Goal: Information Seeking & Learning: Learn about a topic

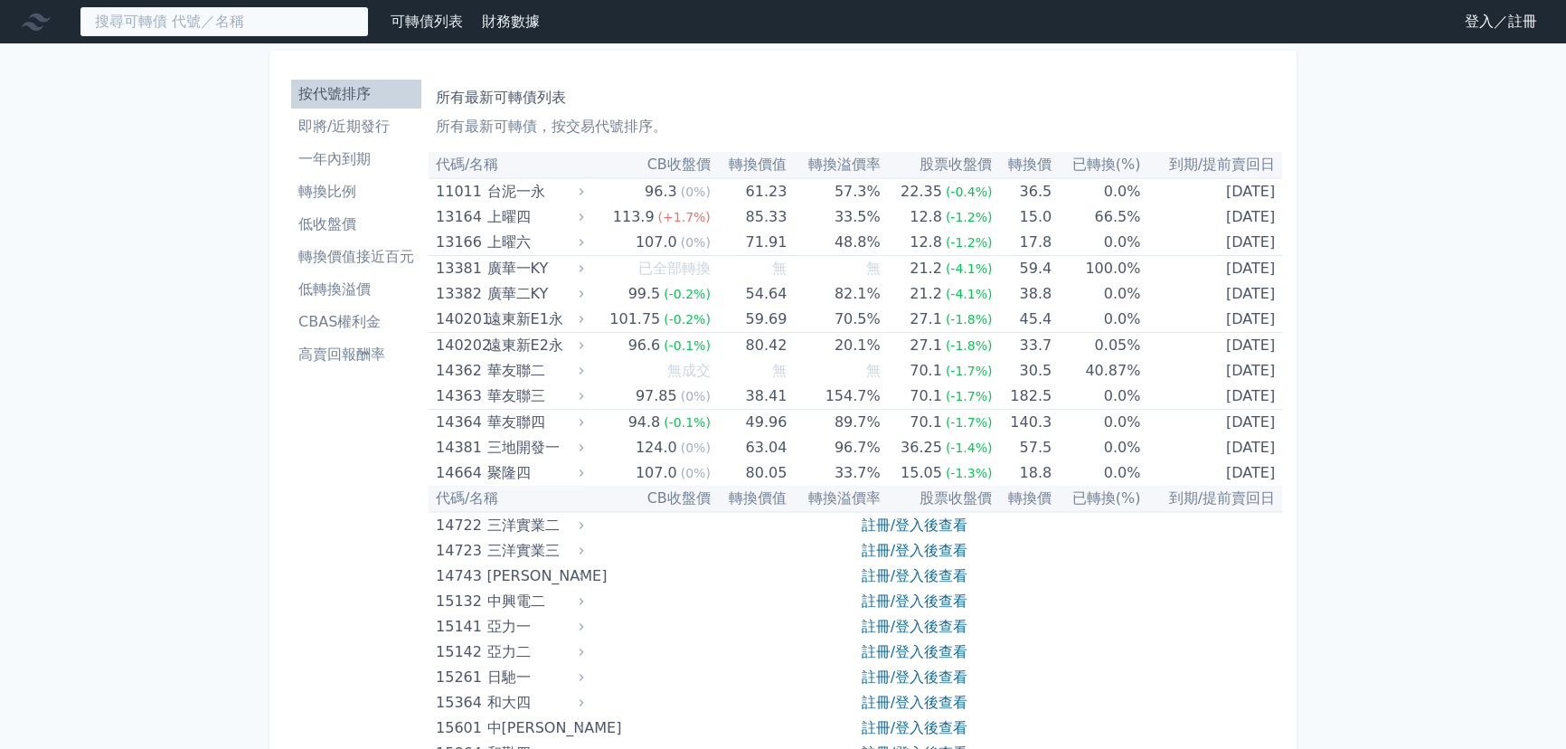
click at [162, 33] on input at bounding box center [224, 21] width 289 height 31
paste input "富邦-[GEOGRAPHIC_DATA]"
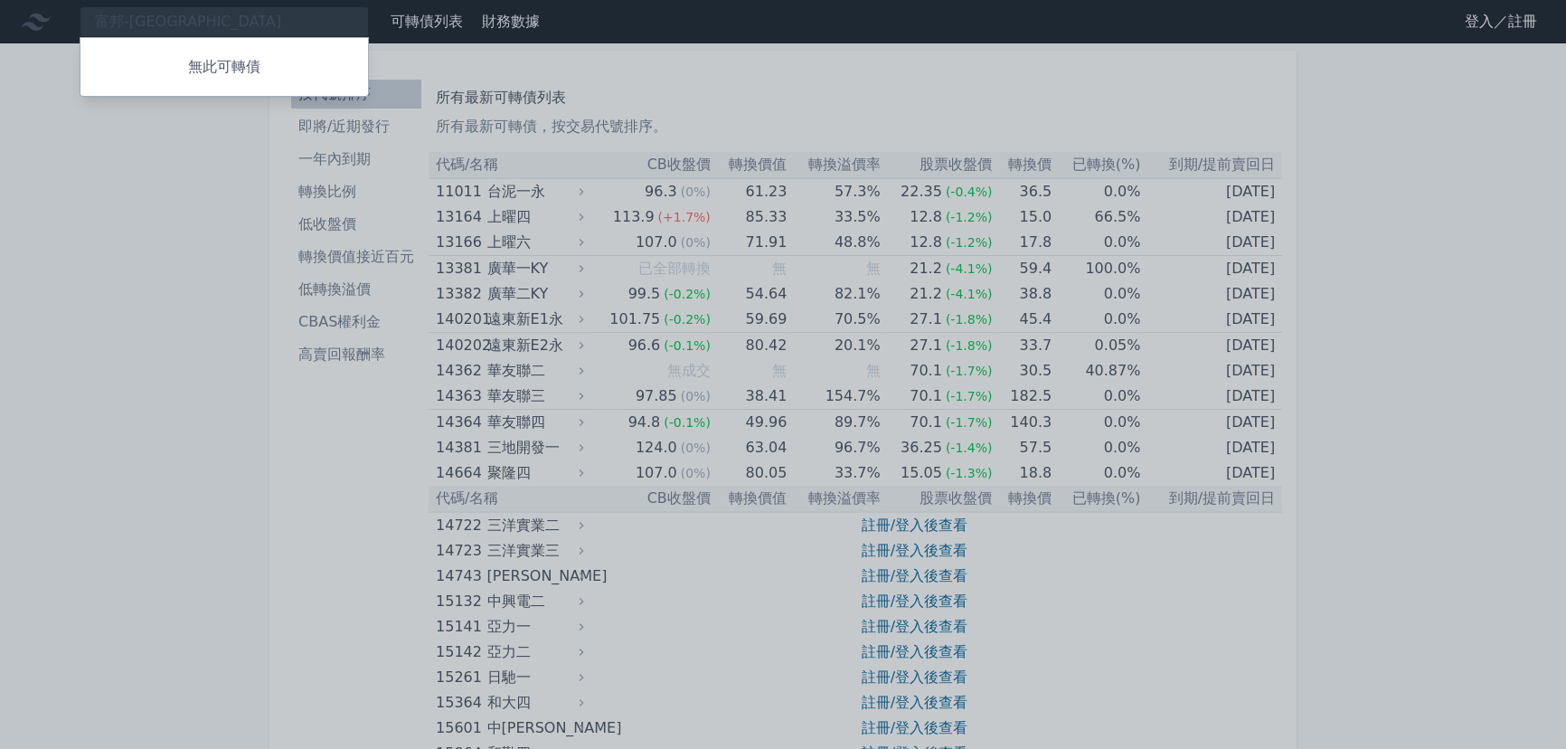
click at [263, 19] on div at bounding box center [783, 374] width 1566 height 749
click at [263, 19] on div "富邦-敦南 無此可轉債" at bounding box center [224, 21] width 289 height 31
click at [263, 19] on div at bounding box center [783, 374] width 1566 height 749
click at [180, 33] on div "富邦-敦南 無此可轉債" at bounding box center [224, 21] width 289 height 31
click at [177, 26] on div at bounding box center [783, 374] width 1566 height 749
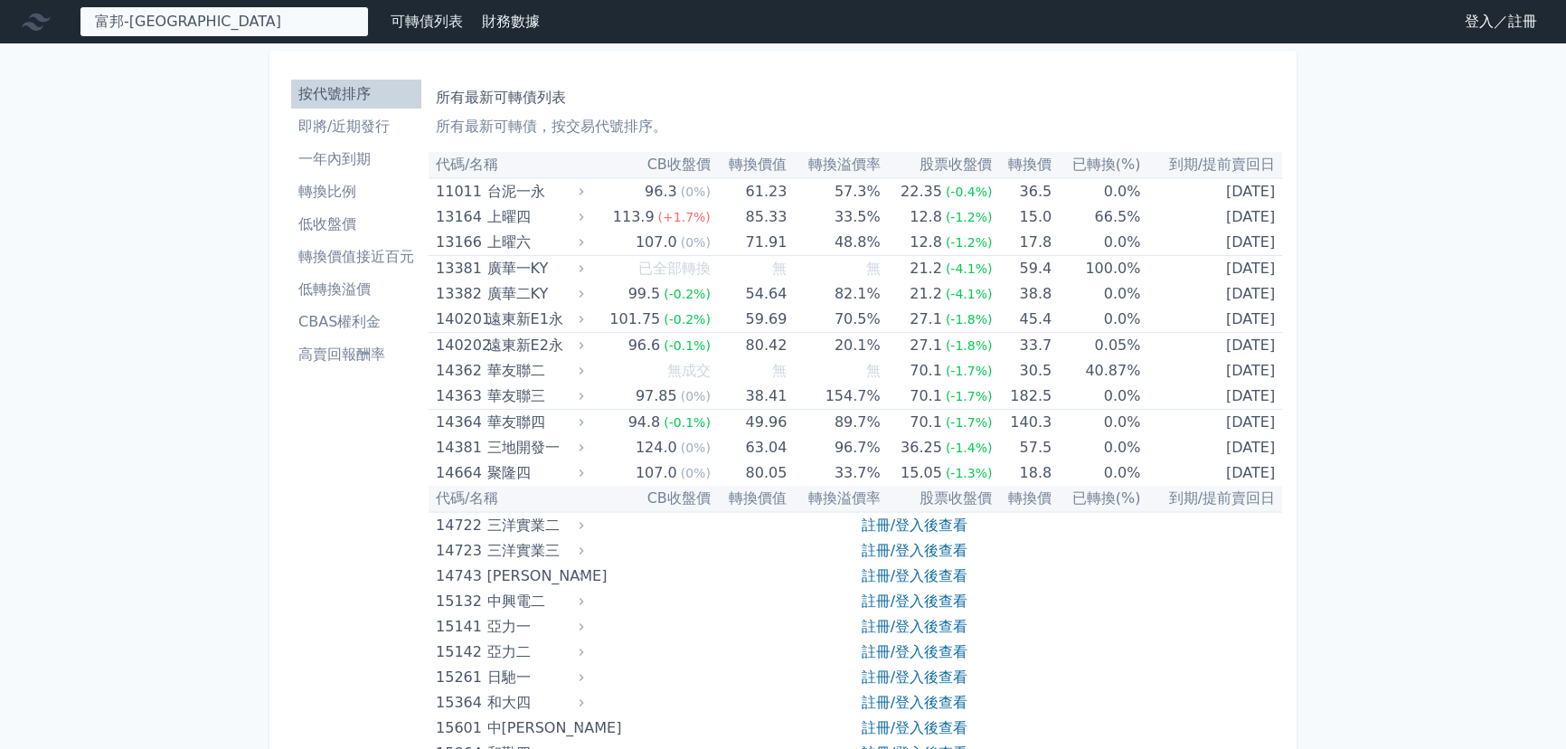
click at [163, 19] on div "富邦-敦南 無此可轉債" at bounding box center [224, 21] width 289 height 31
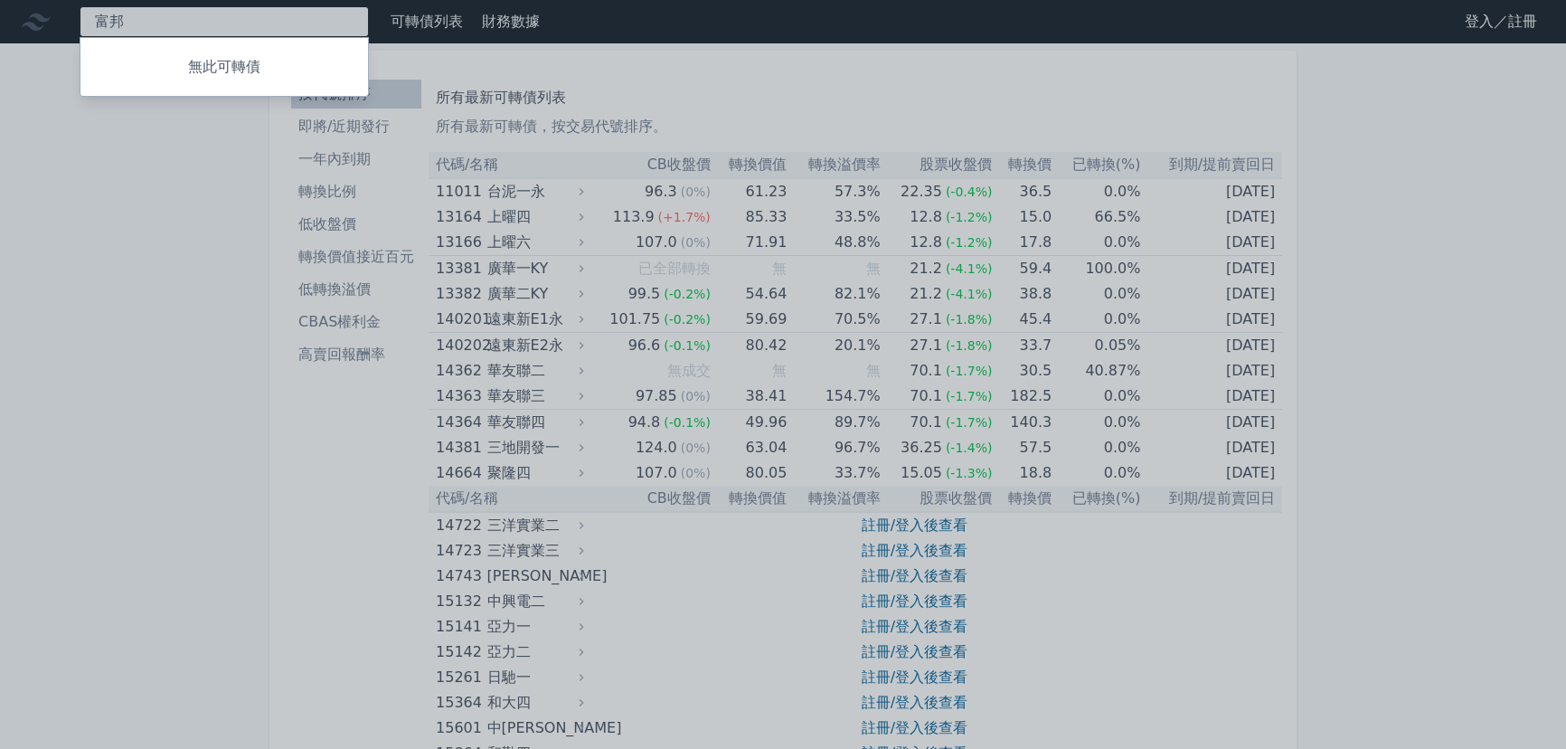
type input "富"
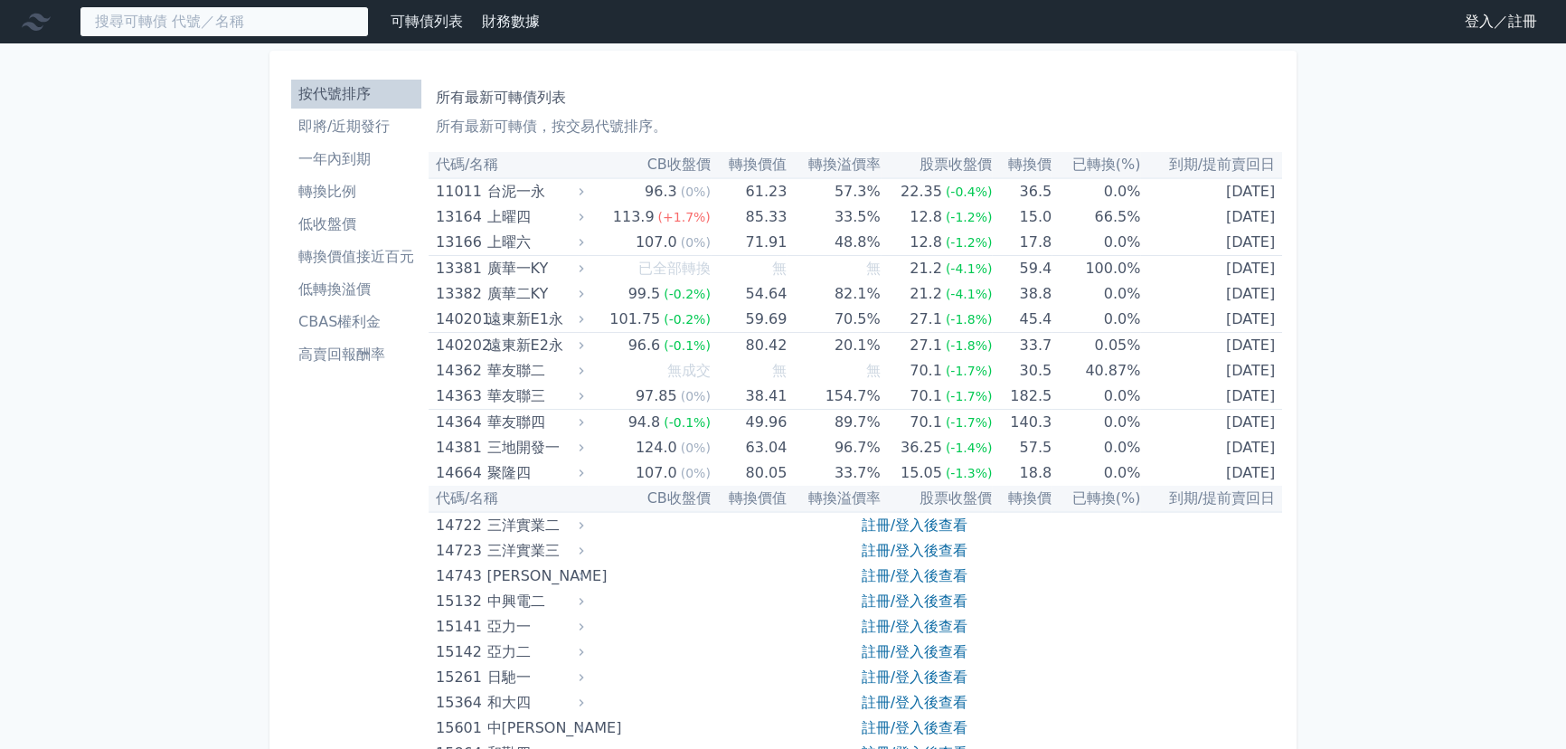
paste input "[PERSON_NAME]"
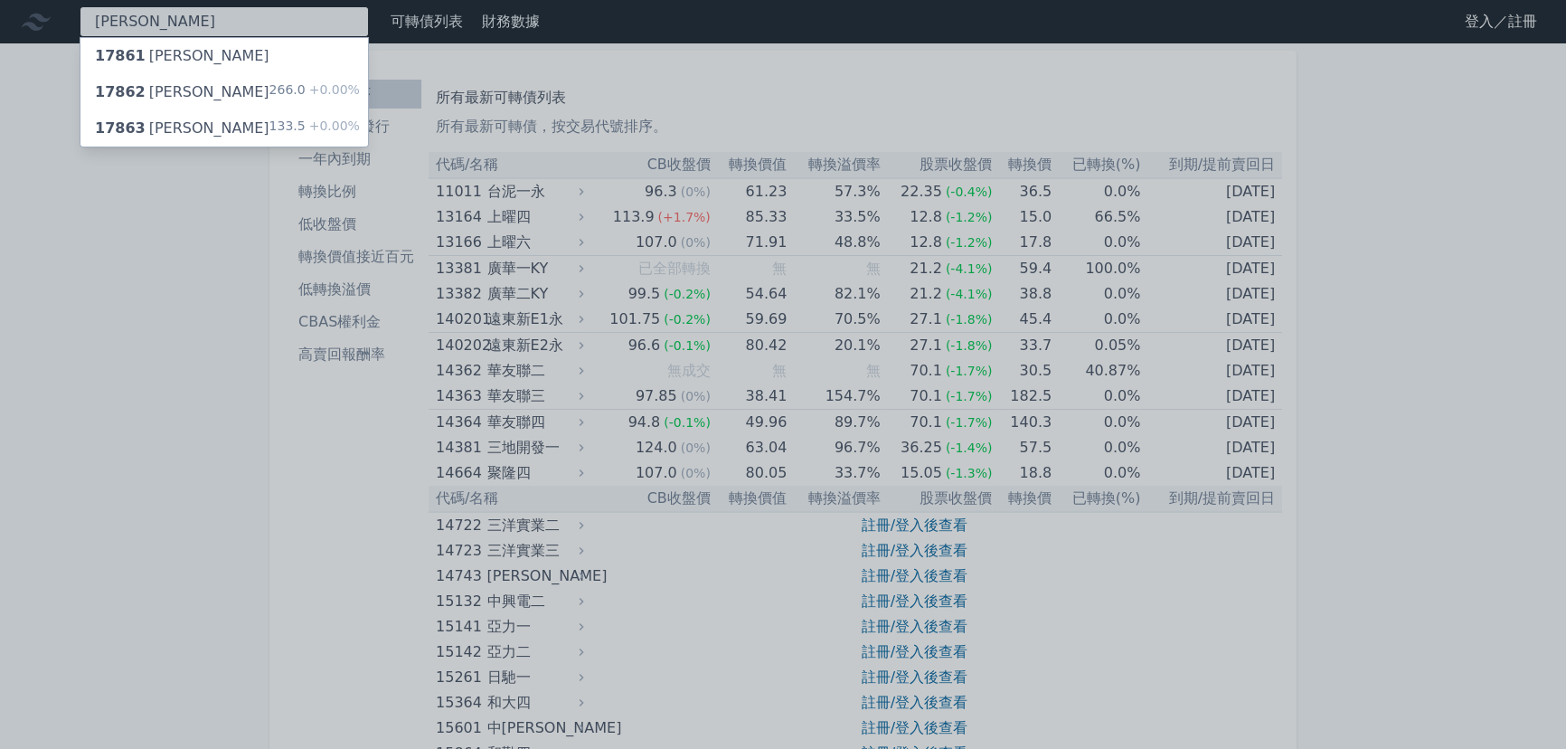
type input "[PERSON_NAME]"
click at [195, 97] on div "17862 [PERSON_NAME]二 266.0 +0.00%" at bounding box center [224, 92] width 288 height 36
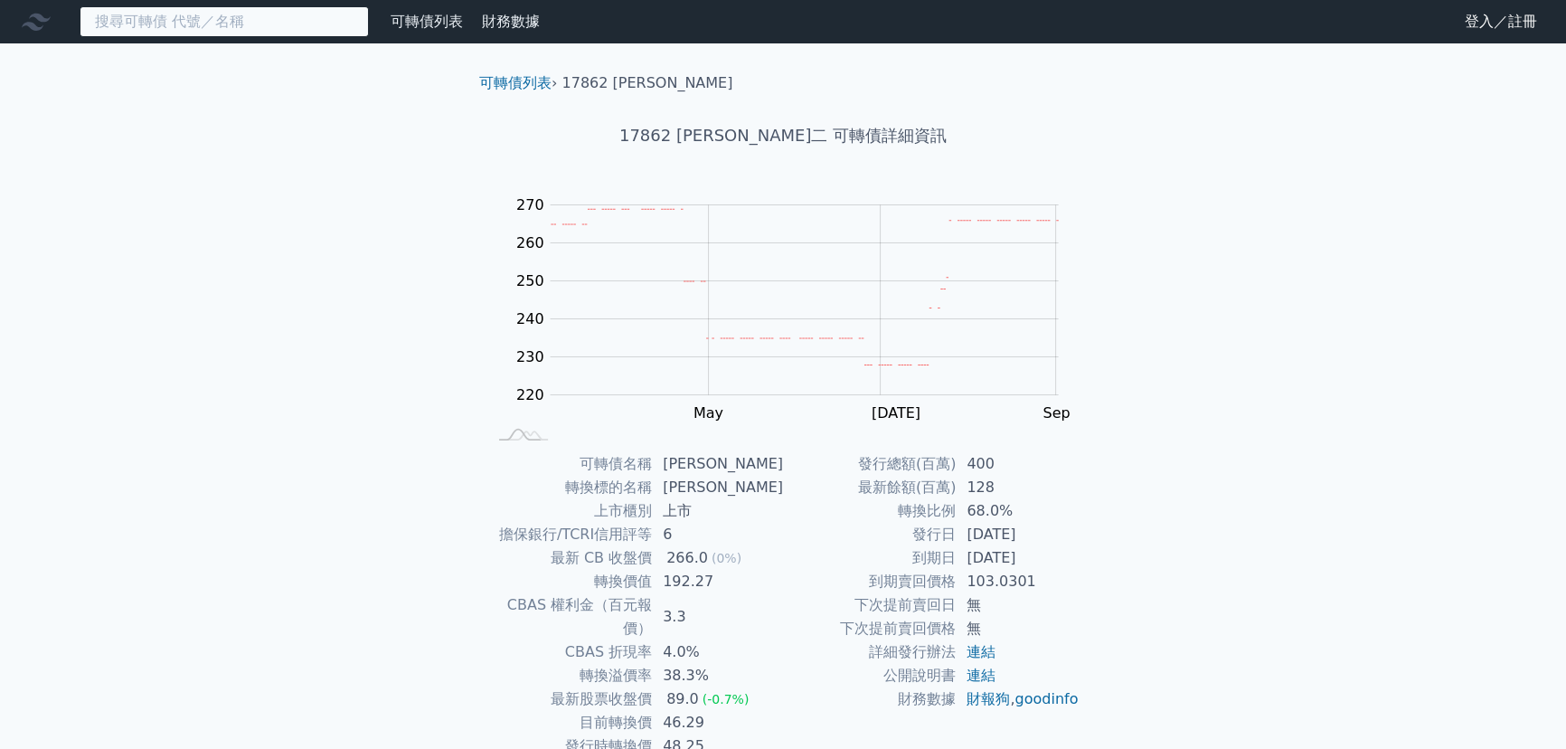
click at [268, 27] on input at bounding box center [224, 21] width 289 height 31
paste input "[PERSON_NAME]"
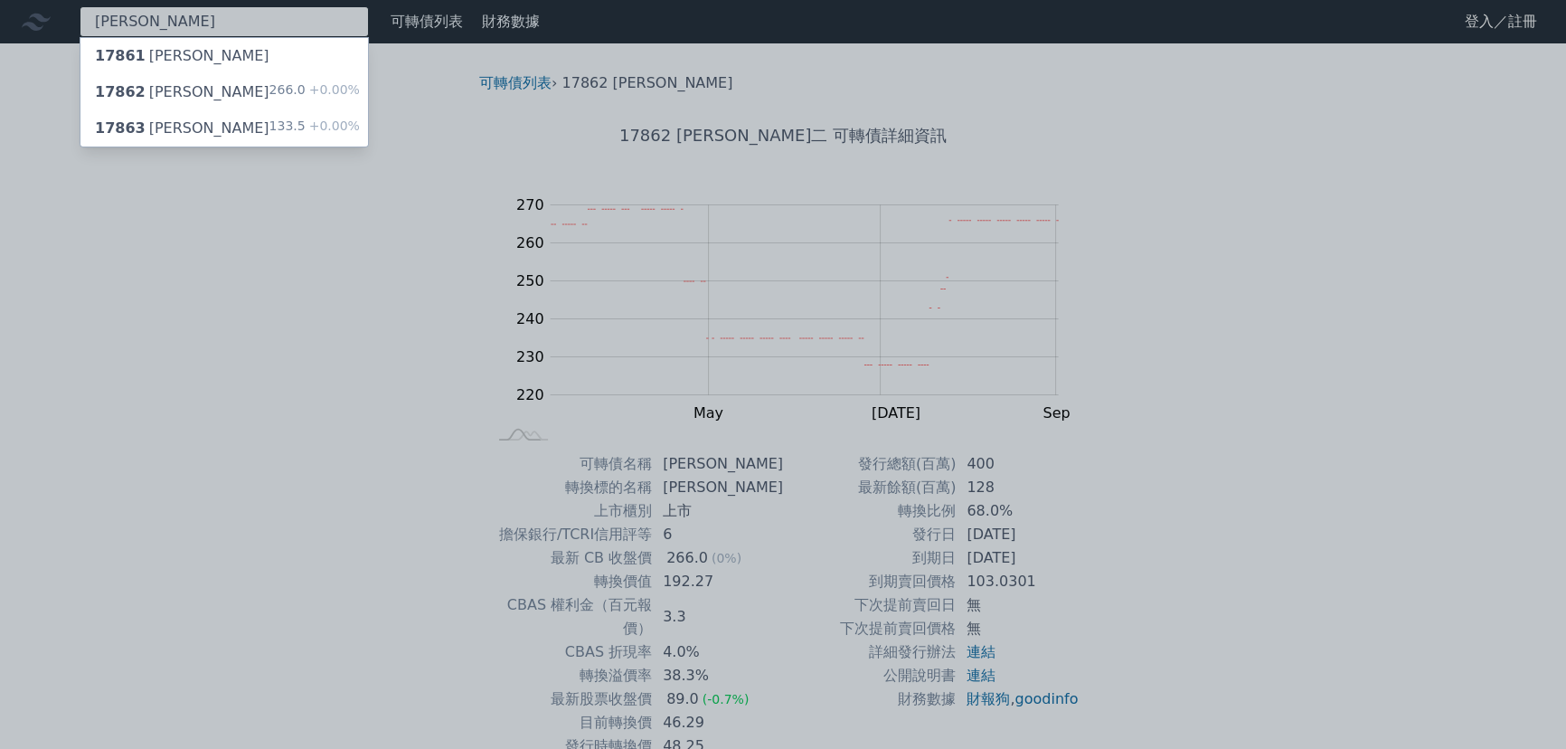
type input "[PERSON_NAME]"
click at [317, 114] on div "17863 [PERSON_NAME]三 133.5 +0.00%" at bounding box center [224, 128] width 288 height 36
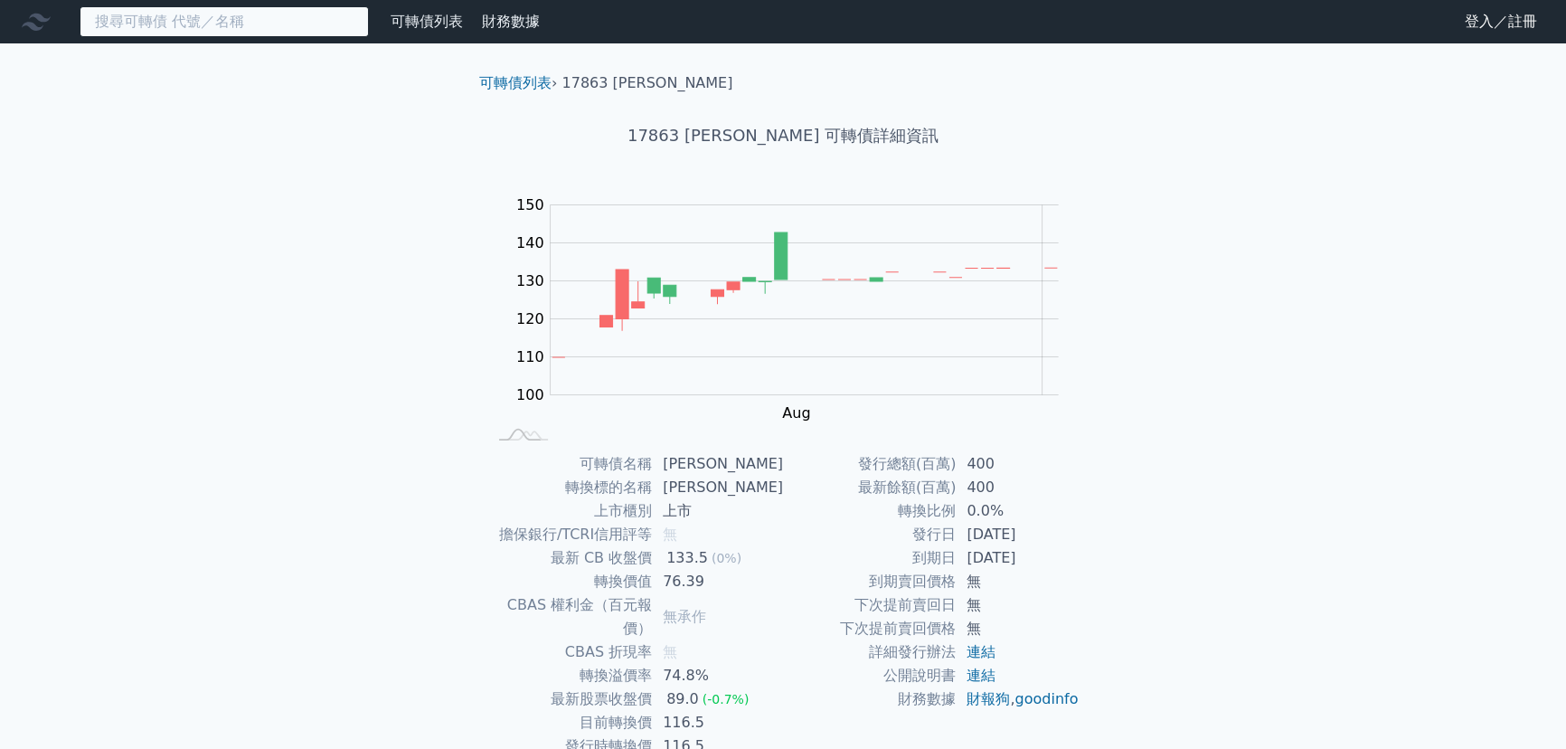
click at [201, 15] on input at bounding box center [224, 21] width 289 height 31
paste input "[PERSON_NAME]"
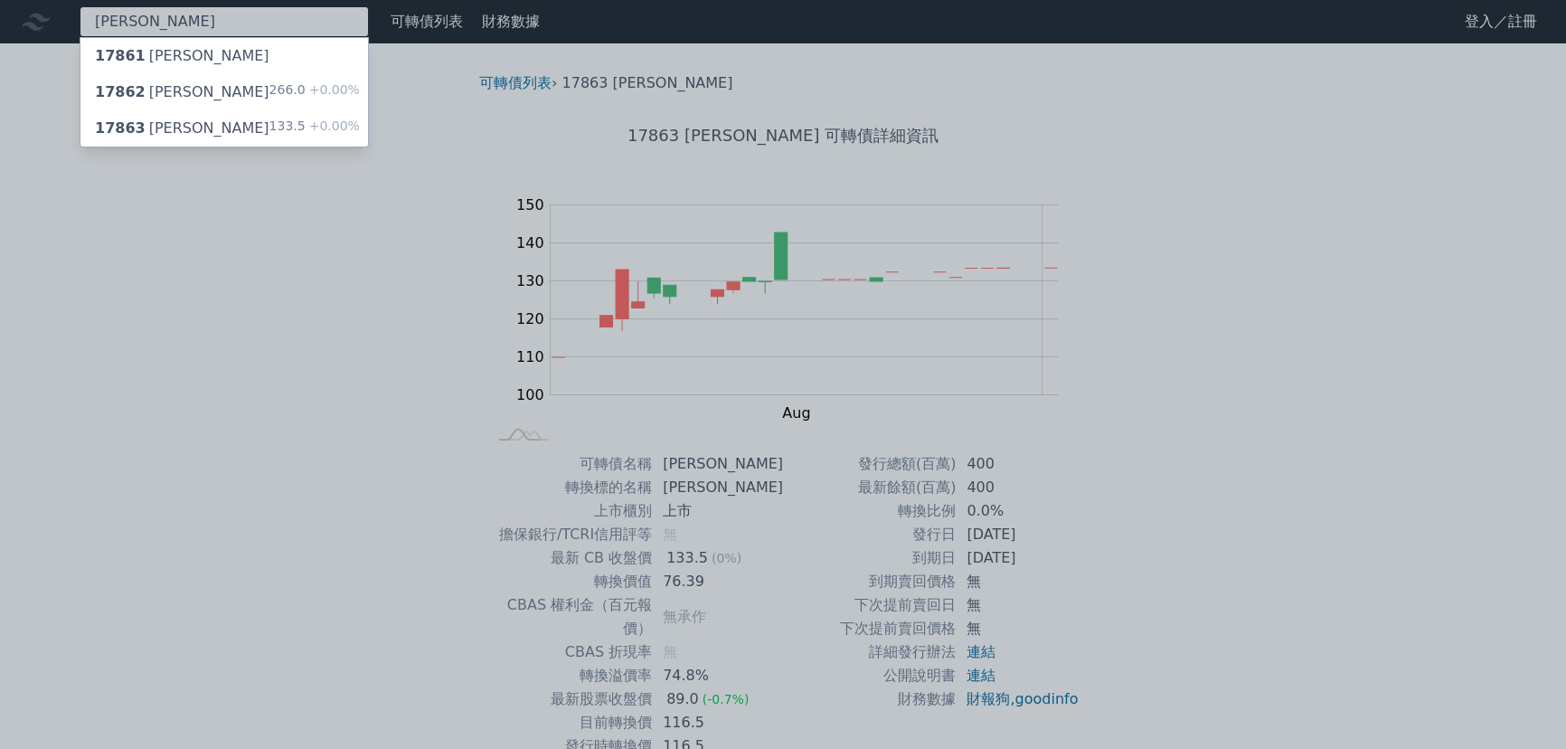
type input "[PERSON_NAME]"
click at [207, 74] on div "17862 [PERSON_NAME]二 266.0 +0.00%" at bounding box center [224, 92] width 288 height 36
